Goal: Task Accomplishment & Management: Use online tool/utility

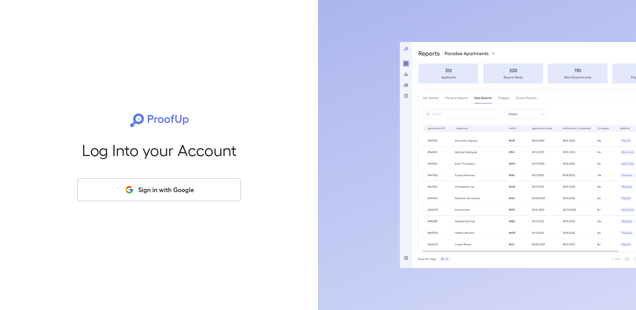
click at [194, 192] on button "Sign in with Google" at bounding box center [159, 190] width 164 height 23
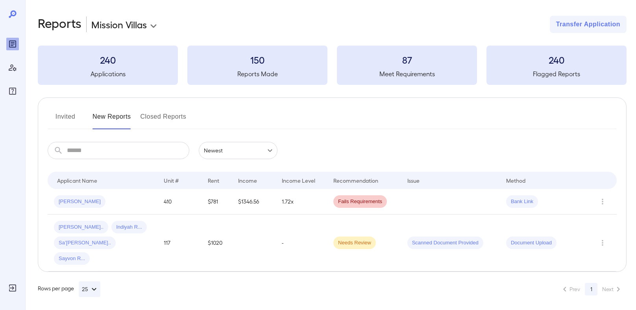
click at [137, 22] on body "**********" at bounding box center [318, 155] width 636 height 310
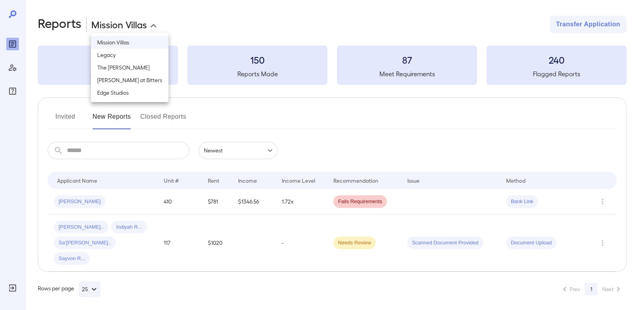
click at [124, 72] on li "The [PERSON_NAME]" at bounding box center [130, 67] width 78 height 13
type input "**********"
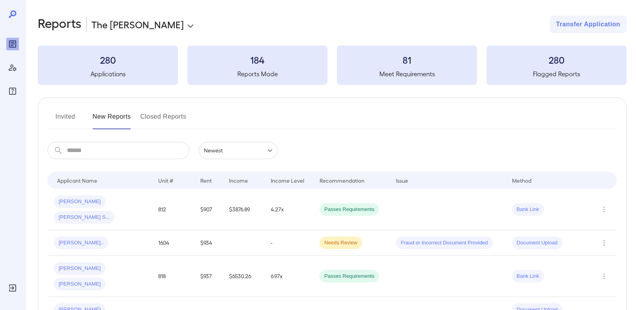
click at [61, 120] on button "Invited" at bounding box center [65, 120] width 35 height 19
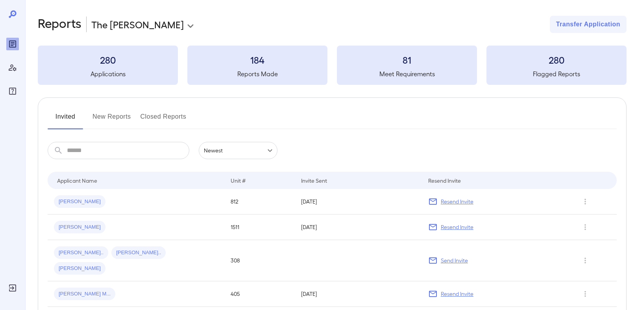
click at [71, 111] on button "Invited" at bounding box center [65, 120] width 35 height 19
click at [121, 117] on button "New Reports" at bounding box center [111, 120] width 39 height 19
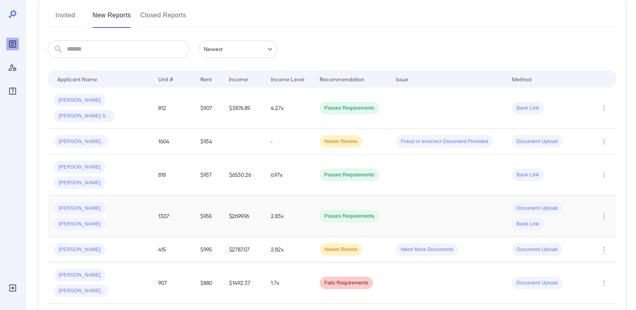
scroll to position [107, 0]
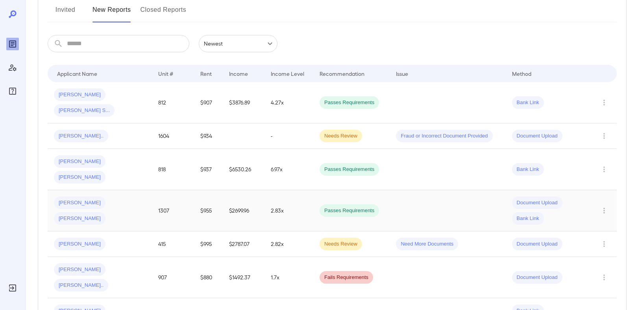
click at [80, 199] on span "[PERSON_NAME]" at bounding box center [80, 202] width 52 height 7
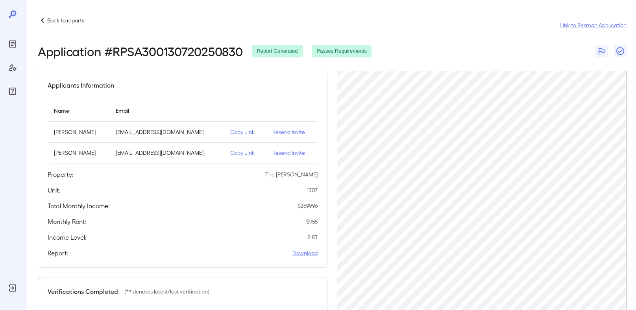
click at [80, 19] on p "Back to reports" at bounding box center [65, 21] width 37 height 8
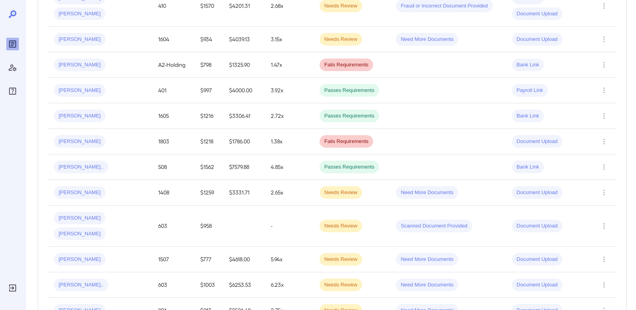
scroll to position [448, 0]
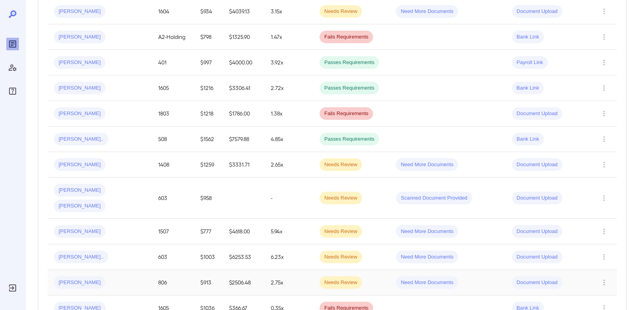
click at [63, 279] on span "[PERSON_NAME]" at bounding box center [80, 282] width 52 height 7
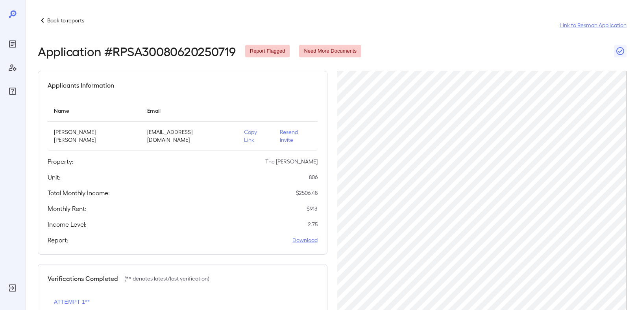
drag, startPoint x: 42, startPoint y: 15, endPoint x: 42, endPoint y: 20, distance: 4.7
click at [42, 18] on div "Back to reports Link to Resman Application Application # RPSA30080620250719 Rep…" at bounding box center [330, 222] width 611 height 445
click at [42, 20] on icon at bounding box center [42, 20] width 3 height 5
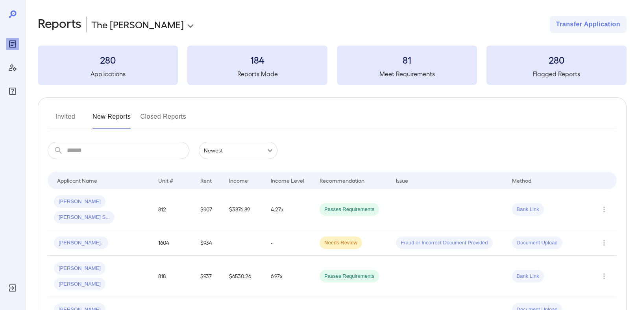
click at [66, 114] on button "Invited" at bounding box center [65, 120] width 35 height 19
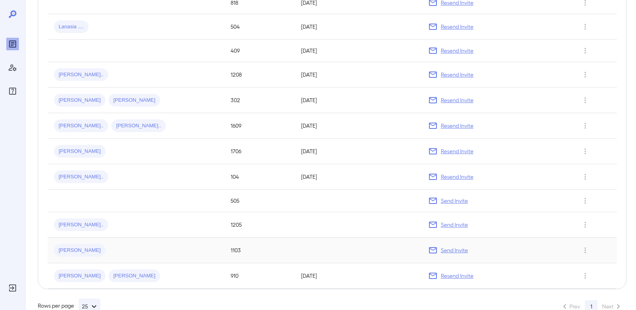
scroll to position [366, 0]
click at [129, 191] on td at bounding box center [136, 202] width 177 height 22
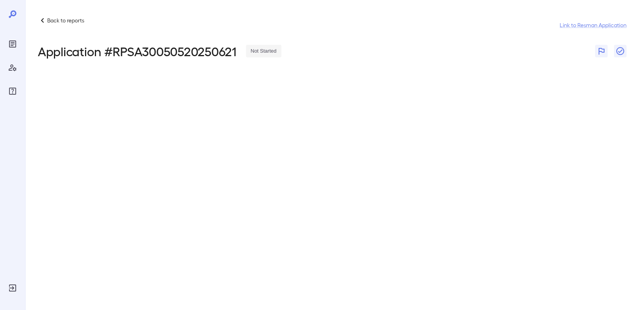
click at [63, 19] on p "Back to reports" at bounding box center [65, 21] width 37 height 8
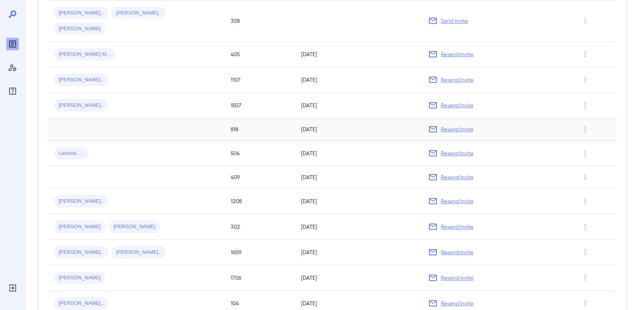
scroll to position [354, 0]
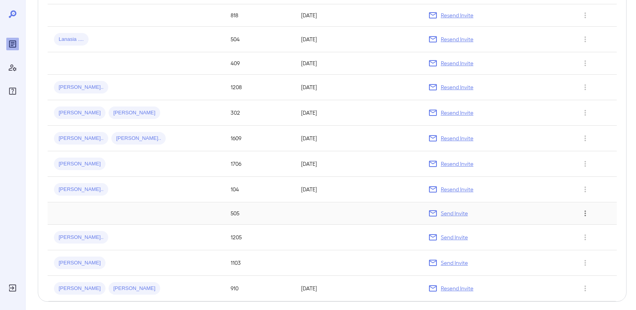
click at [589, 209] on icon "Row Actions" at bounding box center [585, 213] width 9 height 9
click at [593, 214] on li "View Application" at bounding box center [598, 212] width 62 height 13
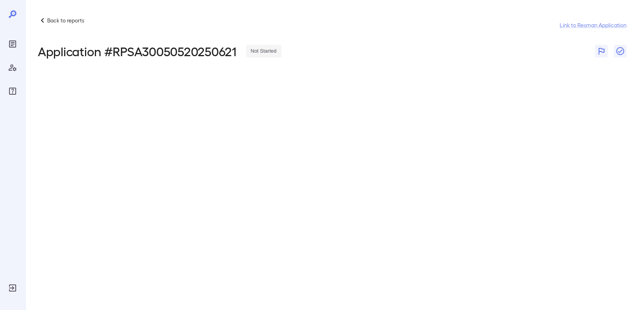
click at [70, 22] on p "Back to reports" at bounding box center [65, 21] width 37 height 8
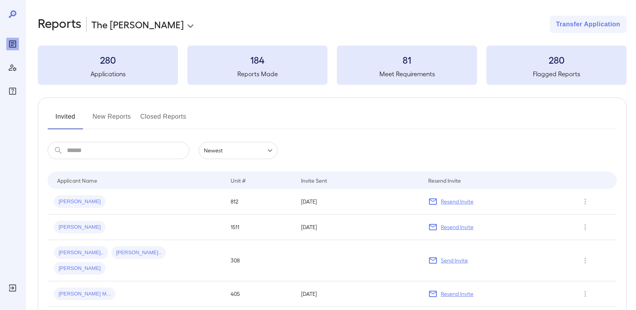
click at [117, 121] on button "New Reports" at bounding box center [111, 120] width 39 height 19
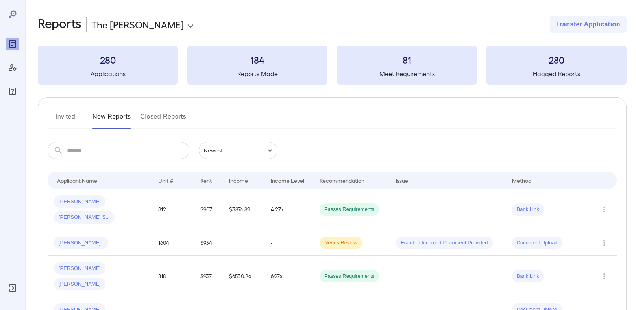
click at [62, 116] on button "Invited" at bounding box center [65, 120] width 35 height 19
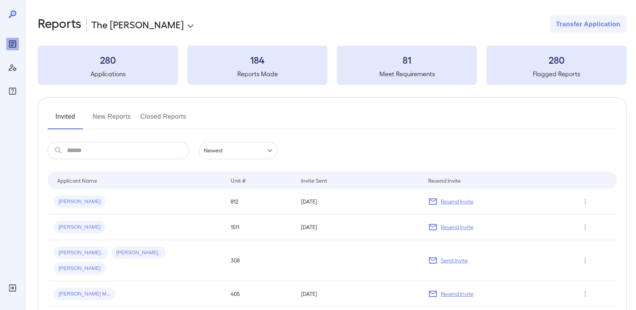
click at [128, 118] on button "New Reports" at bounding box center [111, 120] width 39 height 19
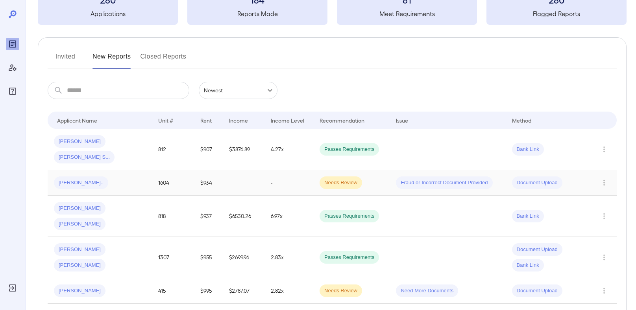
scroll to position [69, 0]
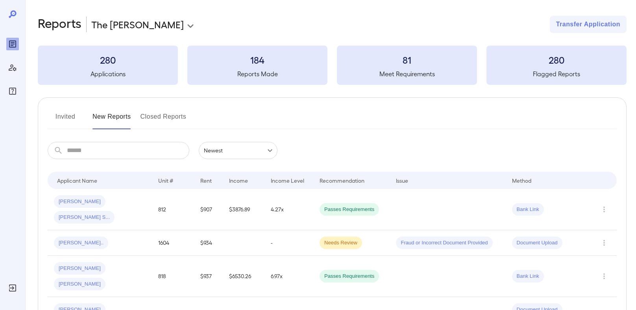
click at [68, 117] on button "Invited" at bounding box center [65, 120] width 35 height 19
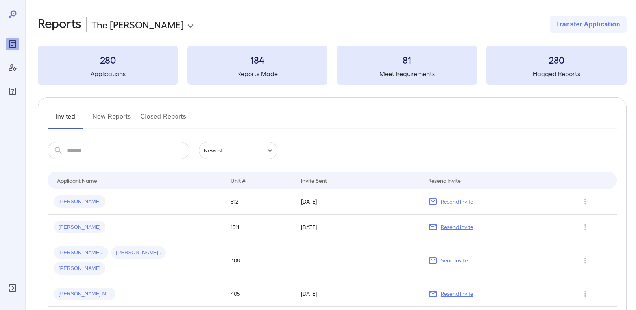
click at [108, 115] on button "New Reports" at bounding box center [111, 120] width 39 height 19
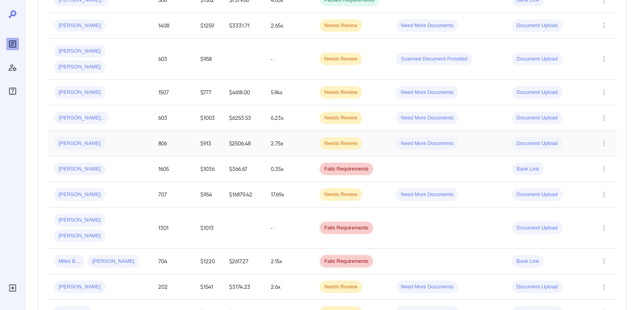
scroll to position [589, 0]
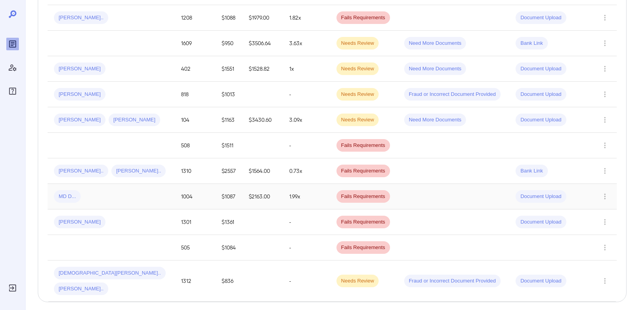
scroll to position [226, 0]
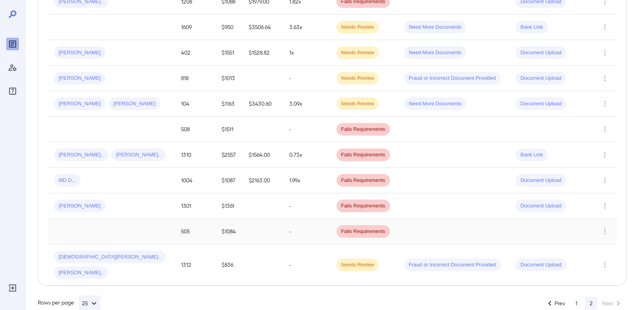
click at [175, 230] on td "505" at bounding box center [195, 232] width 40 height 26
